Goal: Information Seeking & Learning: Learn about a topic

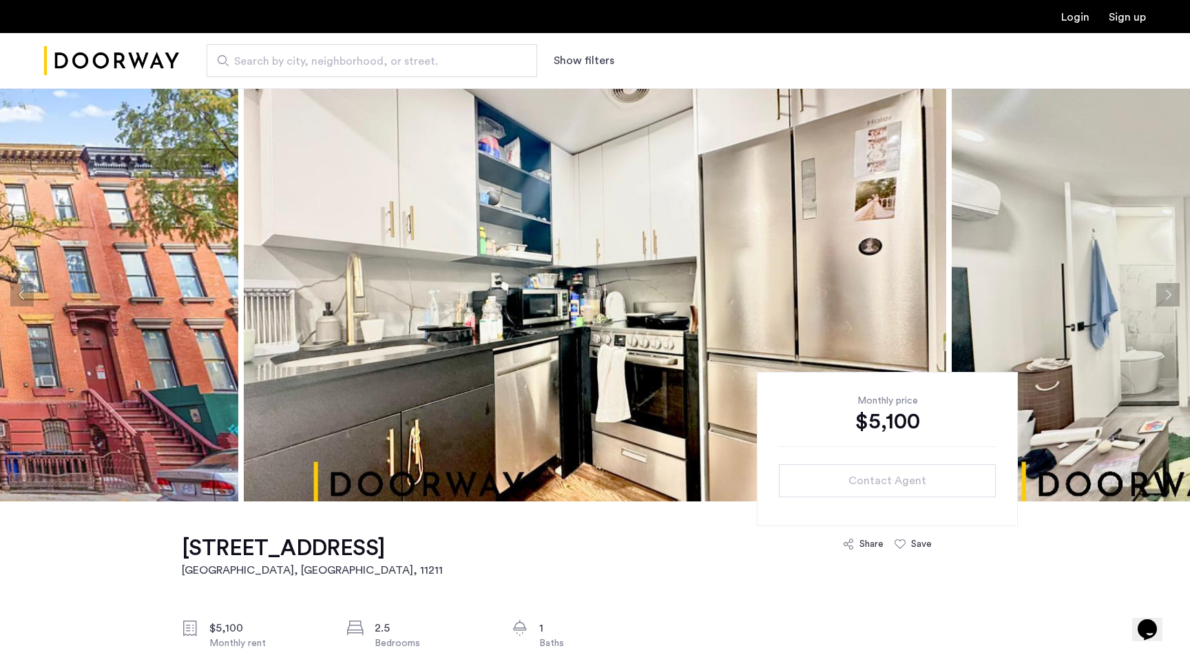
click at [1156, 298] on button "Next apartment" at bounding box center [1167, 294] width 23 height 23
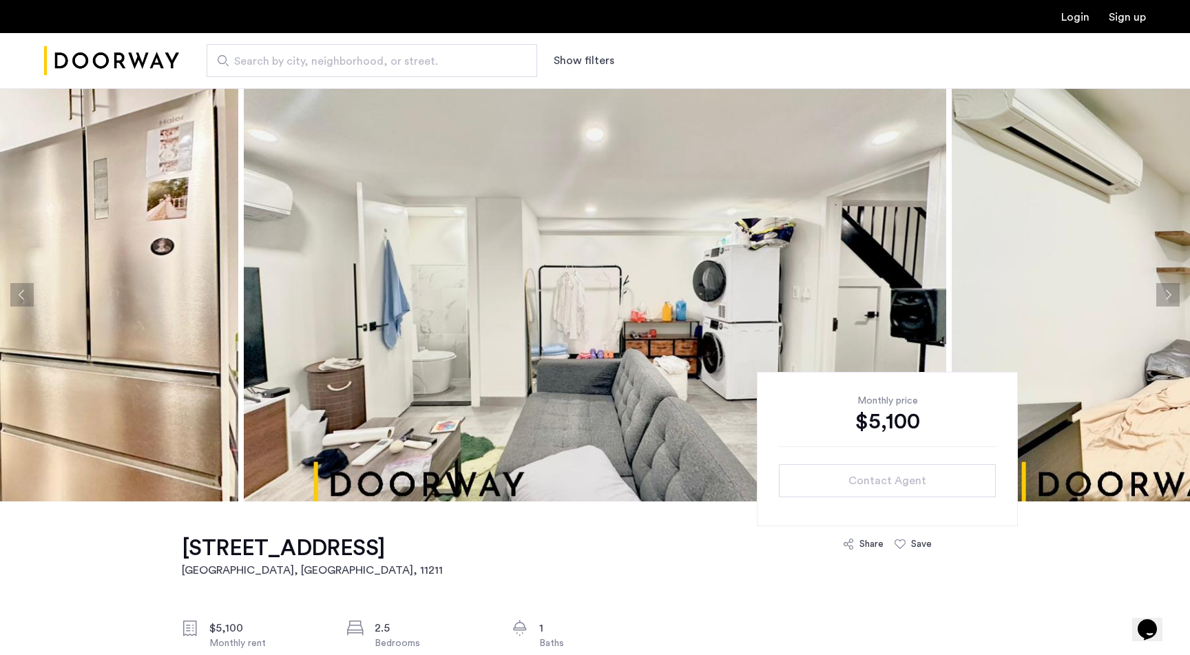
click at [1156, 298] on button "Next apartment" at bounding box center [1167, 294] width 23 height 23
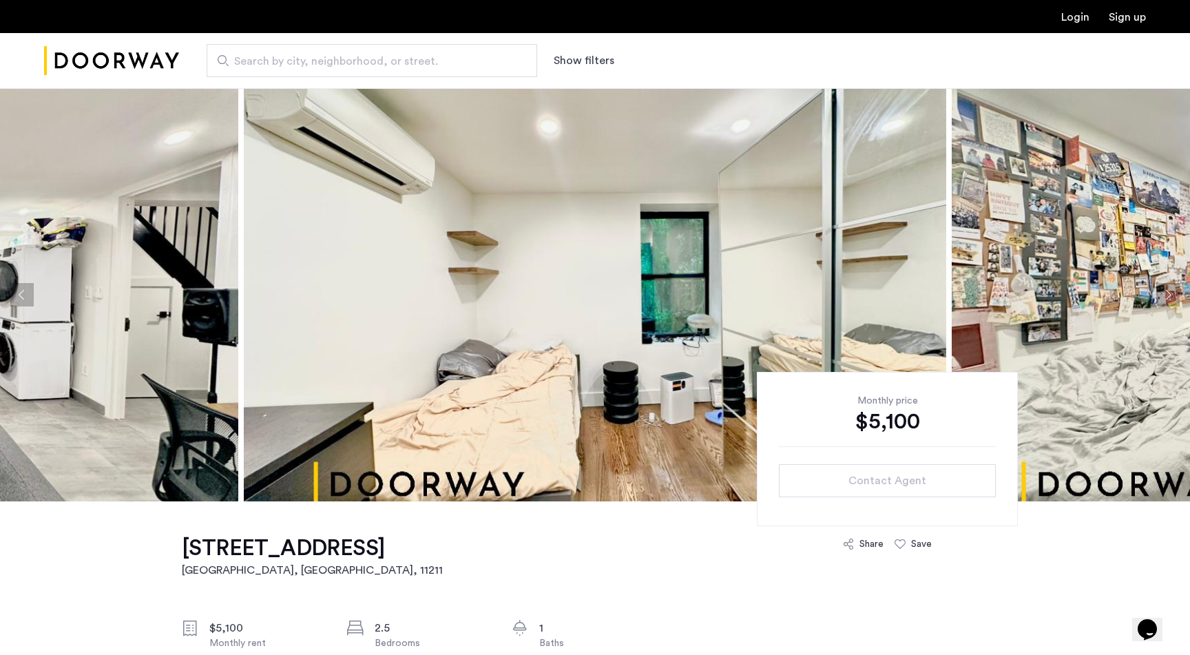
click at [1156, 298] on button "Next apartment" at bounding box center [1167, 294] width 23 height 23
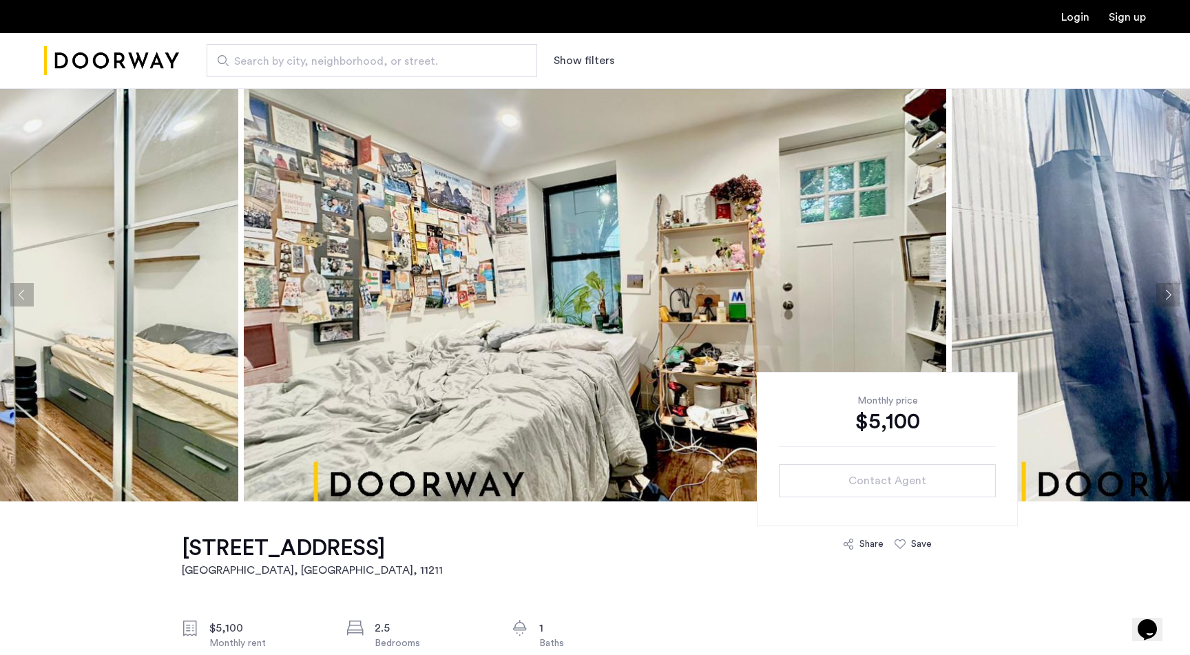
click at [1156, 298] on button "Next apartment" at bounding box center [1167, 294] width 23 height 23
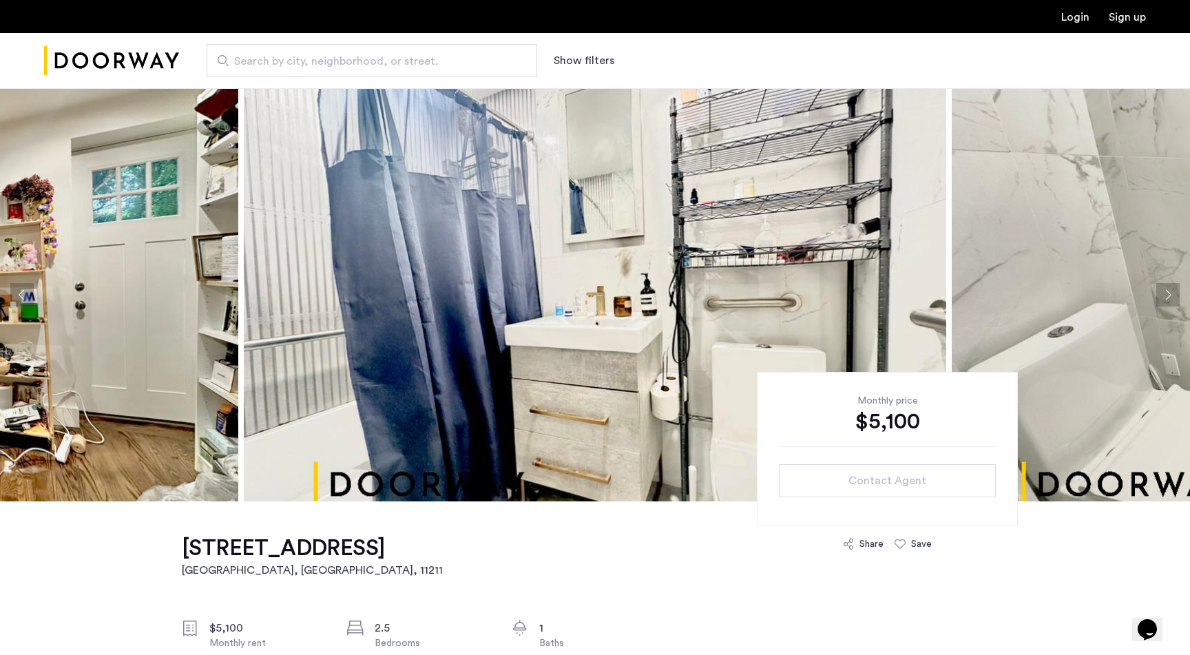
click at [1156, 298] on button "Next apartment" at bounding box center [1167, 294] width 23 height 23
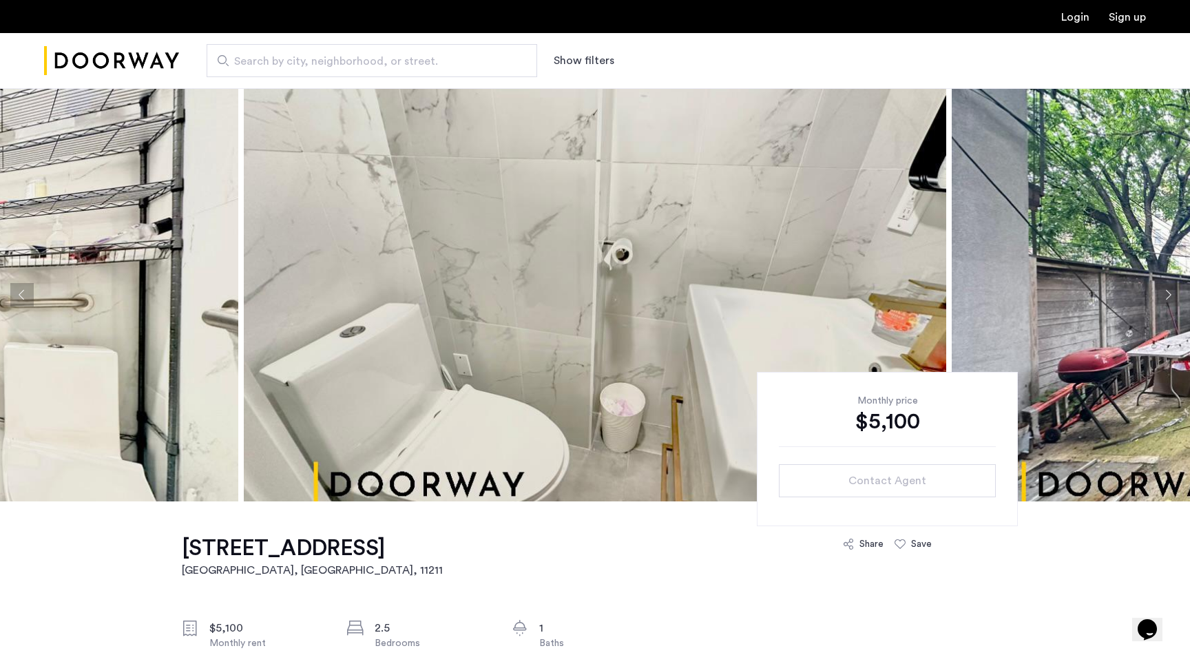
click at [1156, 298] on button "Next apartment" at bounding box center [1167, 294] width 23 height 23
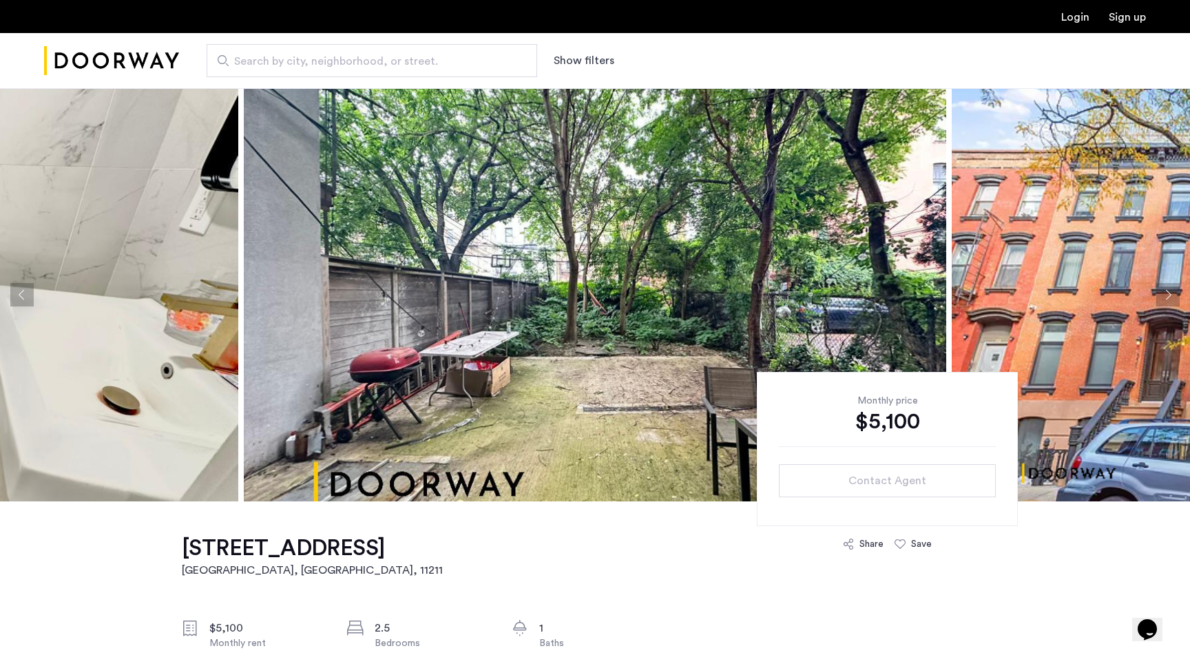
click at [1156, 298] on button "Next apartment" at bounding box center [1167, 294] width 23 height 23
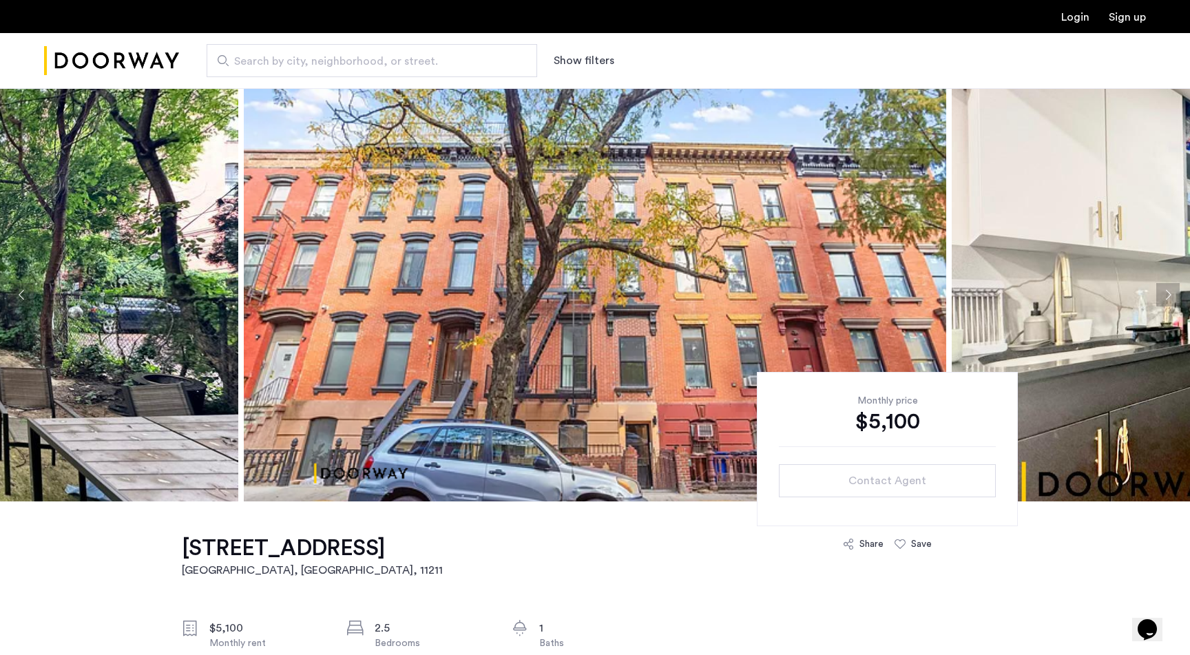
click at [1156, 298] on button "Next apartment" at bounding box center [1167, 294] width 23 height 23
